Goal: Book appointment/travel/reservation

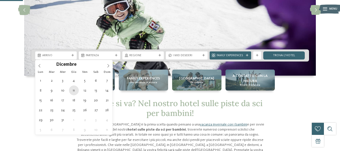
type div "[DATE]"
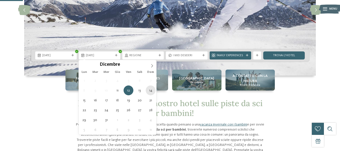
type div "[DATE]"
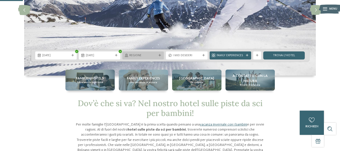
click at [160, 55] on icon at bounding box center [160, 55] width 3 height 3
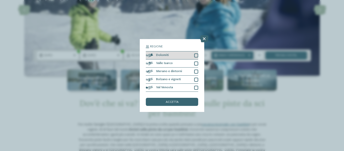
click at [197, 56] on div at bounding box center [196, 55] width 4 height 4
click at [184, 103] on div "accetta" at bounding box center [172, 102] width 52 height 8
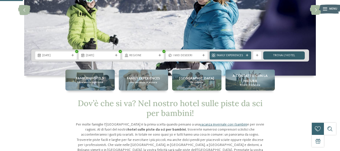
click at [285, 54] on link "trova l’hotel" at bounding box center [284, 55] width 42 height 8
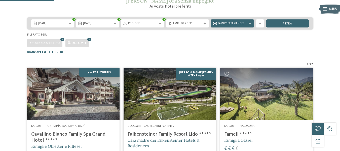
scroll to position [99, 0]
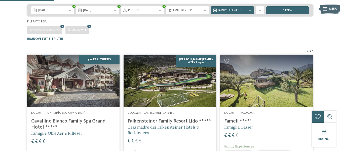
click at [193, 82] on img at bounding box center [170, 81] width 93 height 52
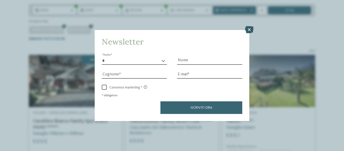
click at [251, 31] on icon at bounding box center [249, 29] width 9 height 7
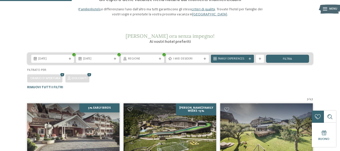
scroll to position [50, 0]
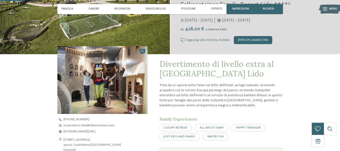
scroll to position [151, 0]
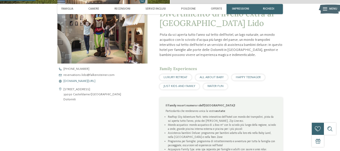
click at [95, 80] on span "www.falkensteiner.com/it/family-resort-lido" at bounding box center [79, 81] width 32 height 3
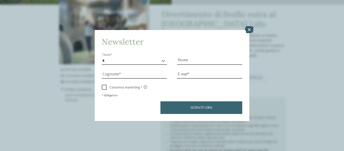
click at [249, 30] on icon at bounding box center [249, 29] width 9 height 7
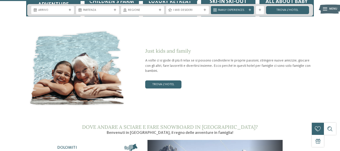
scroll to position [629, 0]
